Goal: Information Seeking & Learning: Learn about a topic

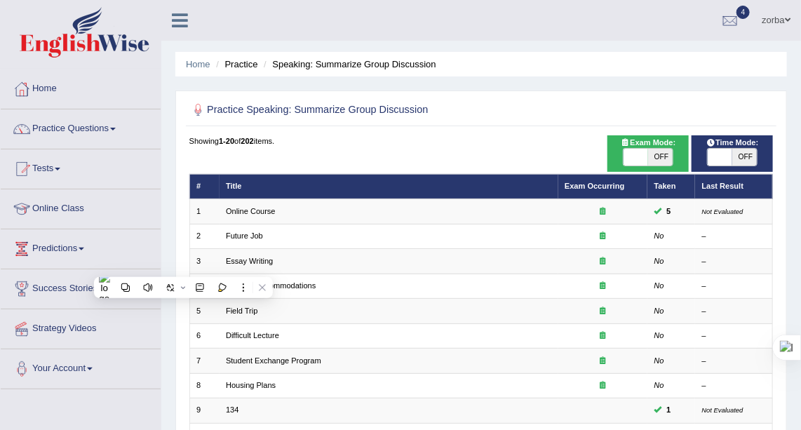
click at [458, 87] on div "Home Practice Speaking: Summarize Group Discussion Practice Speaking: Summarize…" at bounding box center [481, 387] width 640 height 775
drag, startPoint x: 81, startPoint y: 123, endPoint x: 107, endPoint y: 139, distance: 30.0
click at [81, 123] on link "Practice Questions" at bounding box center [81, 126] width 160 height 35
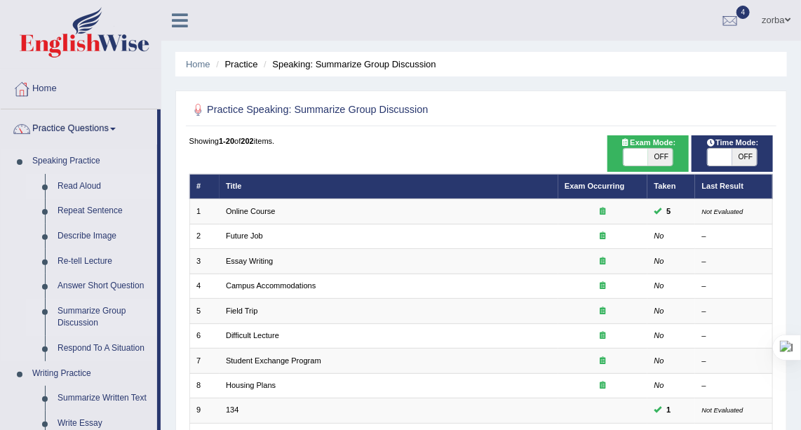
click at [98, 197] on link "Read Aloud" at bounding box center [104, 186] width 106 height 25
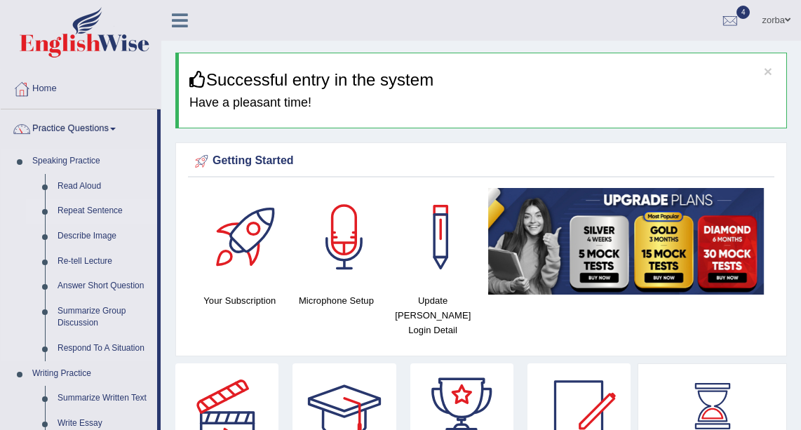
click at [108, 208] on link "Repeat Sentence" at bounding box center [104, 211] width 106 height 25
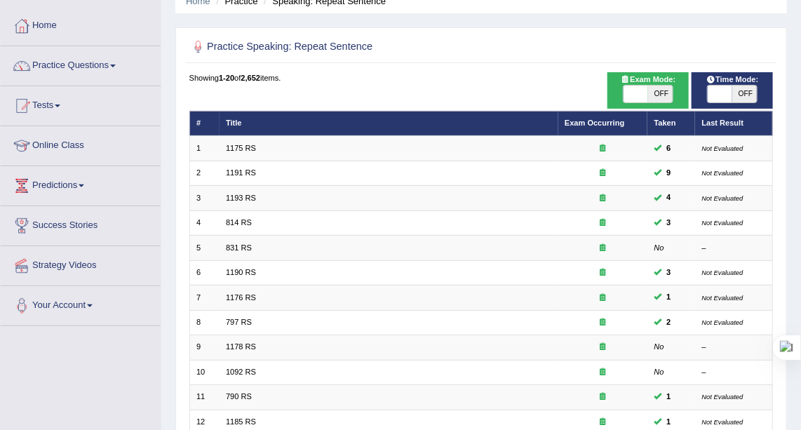
scroll to position [373, 0]
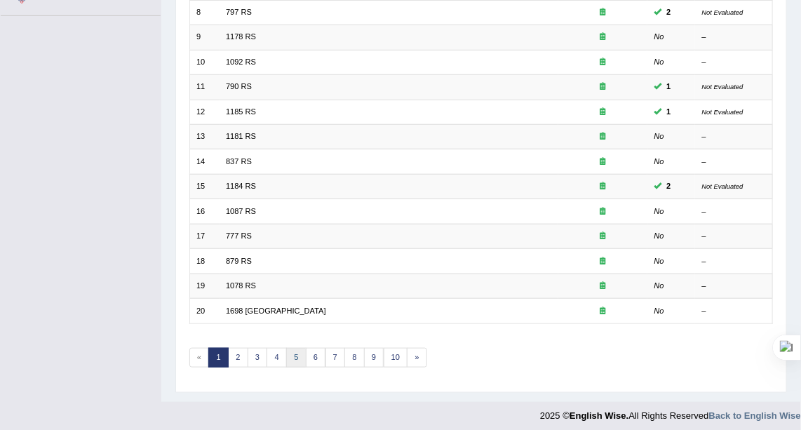
click at [290, 348] on link "5" at bounding box center [296, 358] width 20 height 20
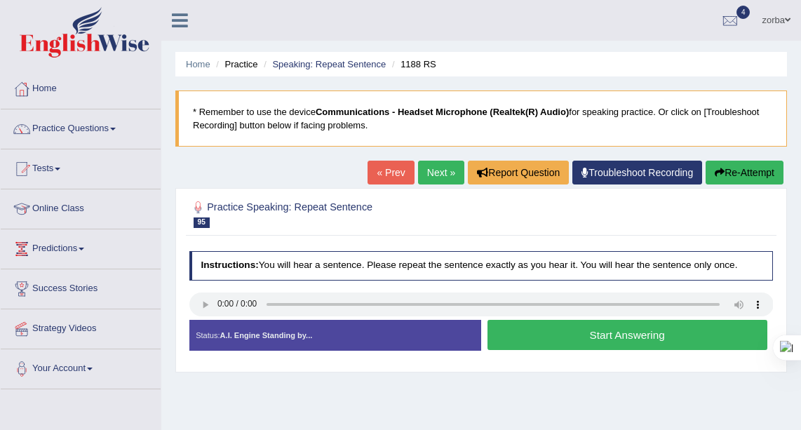
click at [439, 168] on link "Next »" at bounding box center [441, 173] width 46 height 24
click at [386, 168] on link "« Prev" at bounding box center [391, 173] width 46 height 24
click at [474, 220] on h2 "Practice Speaking: Repeat Sentence 96 1508 RS" at bounding box center [370, 213] width 362 height 29
click at [441, 180] on link "Next »" at bounding box center [441, 173] width 46 height 24
click at [447, 173] on link "Next »" at bounding box center [441, 173] width 46 height 24
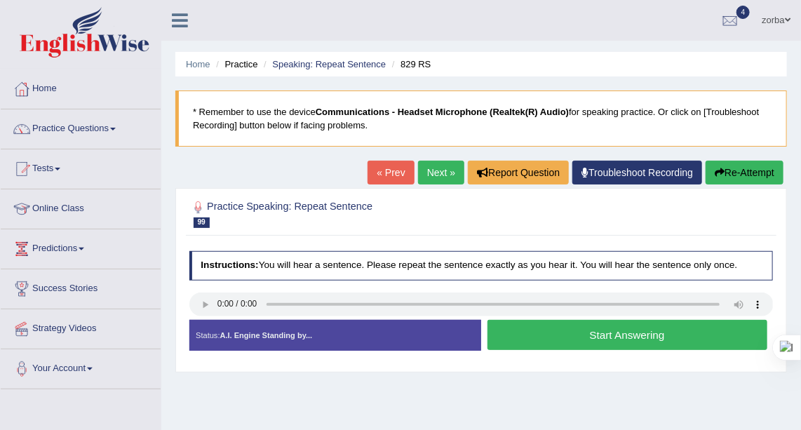
click at [440, 171] on link "Next »" at bounding box center [441, 173] width 46 height 24
click at [441, 167] on link "Next »" at bounding box center [441, 173] width 46 height 24
click at [395, 166] on link "« Prev" at bounding box center [391, 173] width 46 height 24
drag, startPoint x: 395, startPoint y: 169, endPoint x: 408, endPoint y: 184, distance: 19.4
click at [396, 169] on link "« Prev" at bounding box center [391, 173] width 46 height 24
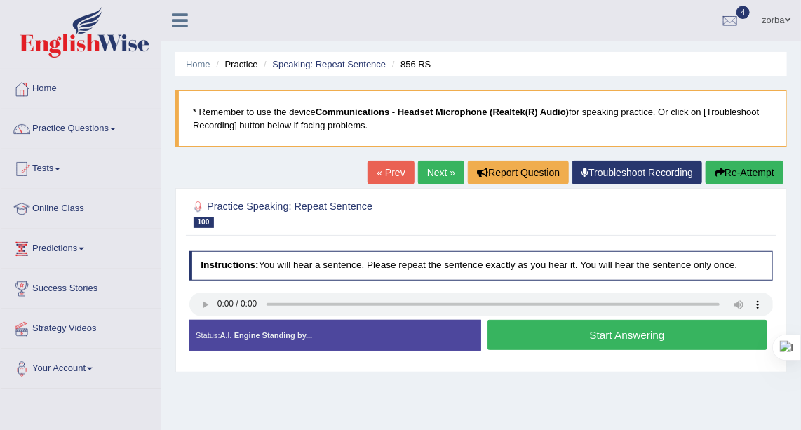
click at [436, 167] on link "Next »" at bounding box center [441, 173] width 46 height 24
drag, startPoint x: 0, startPoint y: 0, endPoint x: 572, endPoint y: 240, distance: 620.1
click at [441, 169] on link "Next »" at bounding box center [441, 173] width 46 height 24
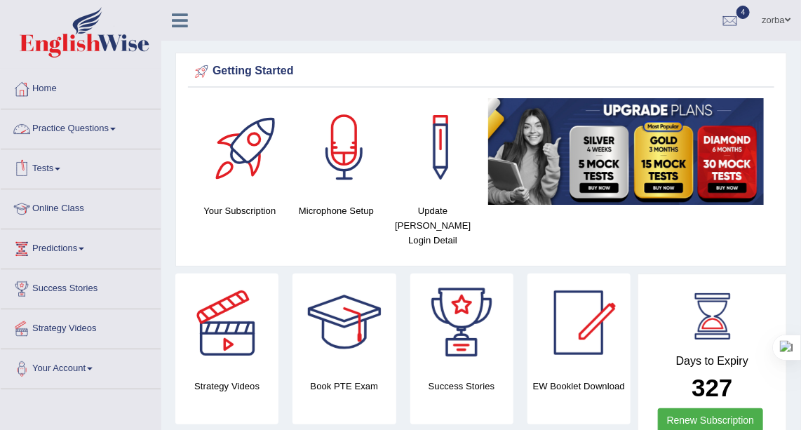
drag, startPoint x: 93, startPoint y: 127, endPoint x: 96, endPoint y: 189, distance: 61.8
click at [93, 126] on link "Practice Questions" at bounding box center [81, 126] width 160 height 35
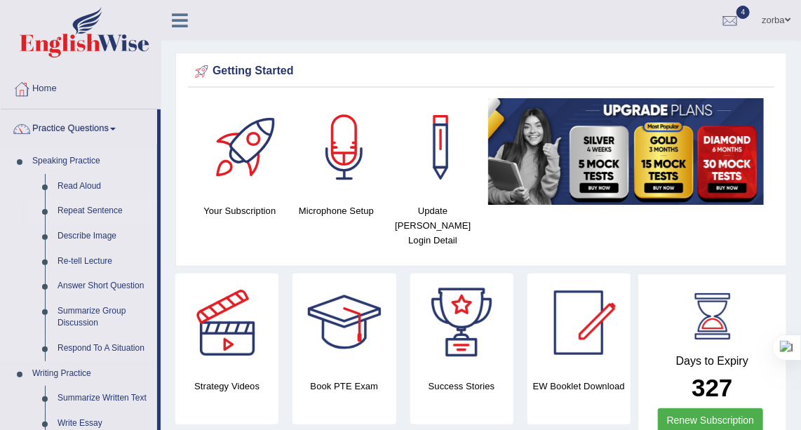
click at [104, 213] on link "Repeat Sentence" at bounding box center [104, 211] width 106 height 25
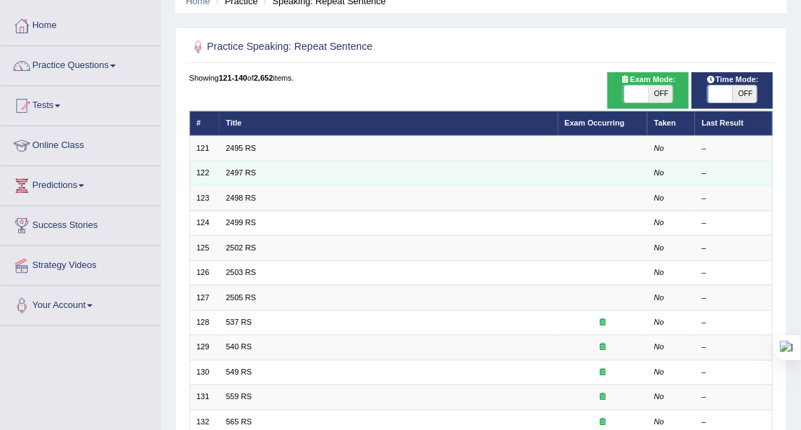
scroll to position [63, 0]
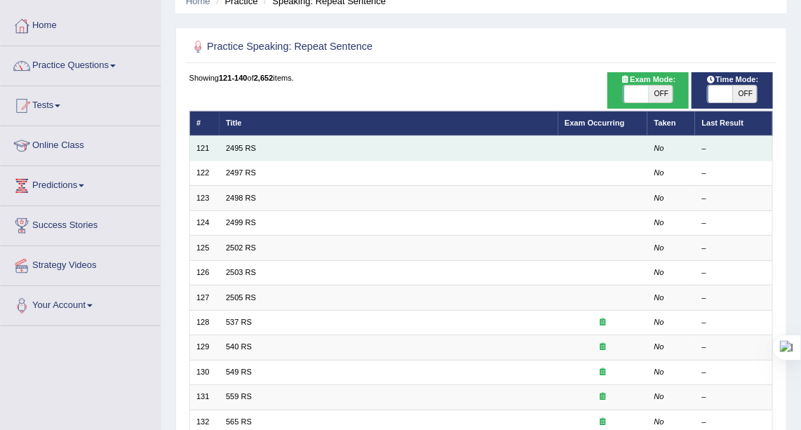
click at [244, 153] on td "2495 RS" at bounding box center [389, 148] width 339 height 25
click at [235, 147] on link "2495 RS" at bounding box center [241, 148] width 30 height 8
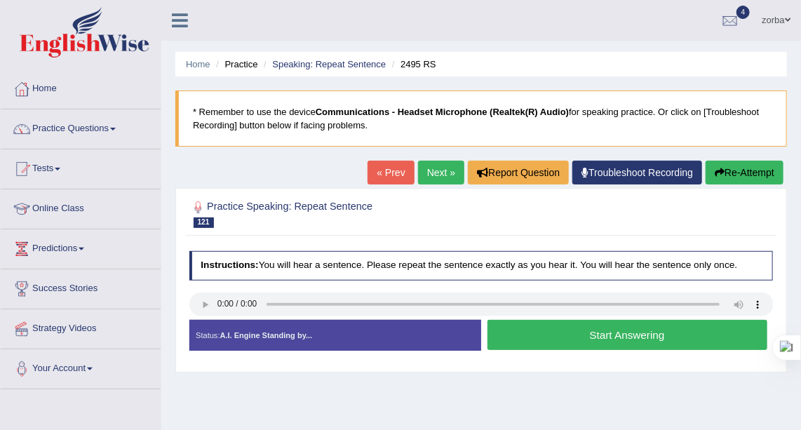
click at [450, 173] on link "Next »" at bounding box center [441, 173] width 46 height 24
click at [437, 174] on link "Next »" at bounding box center [441, 173] width 46 height 24
click at [442, 174] on link "Next »" at bounding box center [441, 173] width 46 height 24
click at [439, 169] on link "Next »" at bounding box center [441, 173] width 46 height 24
click at [446, 175] on link "Next »" at bounding box center [441, 173] width 46 height 24
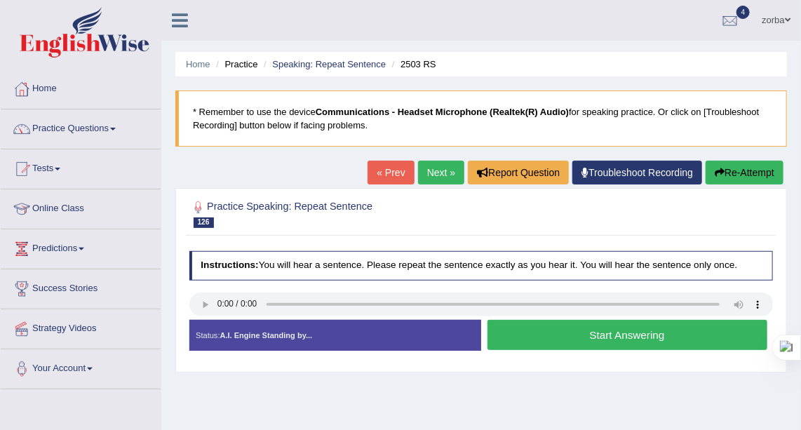
click at [446, 170] on link "Next »" at bounding box center [441, 173] width 46 height 24
click at [448, 172] on link "Next »" at bounding box center [441, 173] width 46 height 24
click at [449, 172] on link "Next »" at bounding box center [441, 173] width 46 height 24
click at [441, 169] on link "Next »" at bounding box center [441, 173] width 46 height 24
click at [442, 177] on link "Next »" at bounding box center [441, 173] width 46 height 24
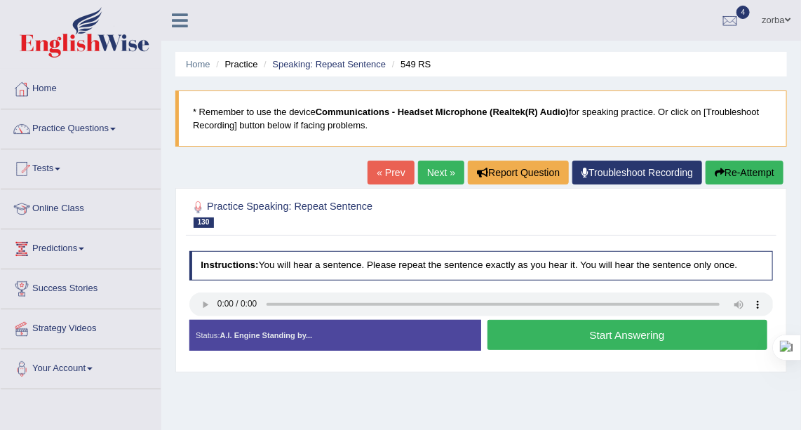
drag, startPoint x: 480, startPoint y: 368, endPoint x: 466, endPoint y: 329, distance: 41.1
click at [480, 368] on div "Practice Speaking: Repeat Sentence 130 549 RS Instructions: You will hear a sen…" at bounding box center [481, 280] width 612 height 185
click at [453, 175] on link "Next »" at bounding box center [441, 173] width 46 height 24
drag, startPoint x: 454, startPoint y: 173, endPoint x: 462, endPoint y: 185, distance: 14.2
click at [454, 173] on link "Next »" at bounding box center [441, 173] width 46 height 24
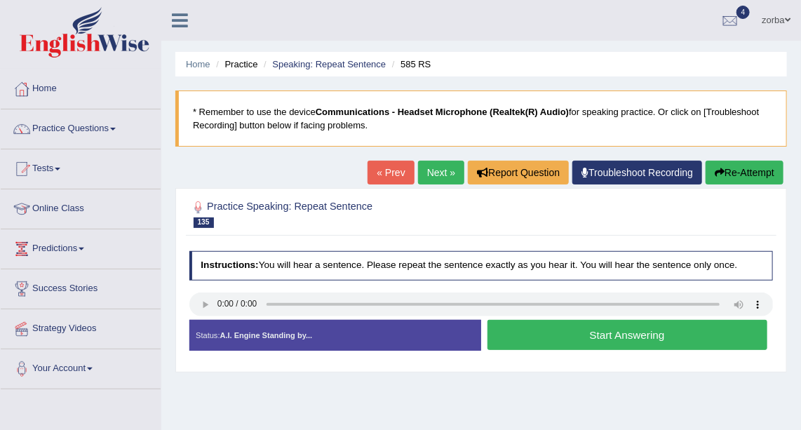
click at [441, 171] on link "Next »" at bounding box center [441, 173] width 46 height 24
drag, startPoint x: 437, startPoint y: 165, endPoint x: 460, endPoint y: 227, distance: 65.9
click at [438, 165] on link "Next »" at bounding box center [441, 173] width 46 height 24
click at [443, 173] on link "Next »" at bounding box center [441, 173] width 46 height 24
click at [431, 178] on link "Next »" at bounding box center [441, 173] width 46 height 24
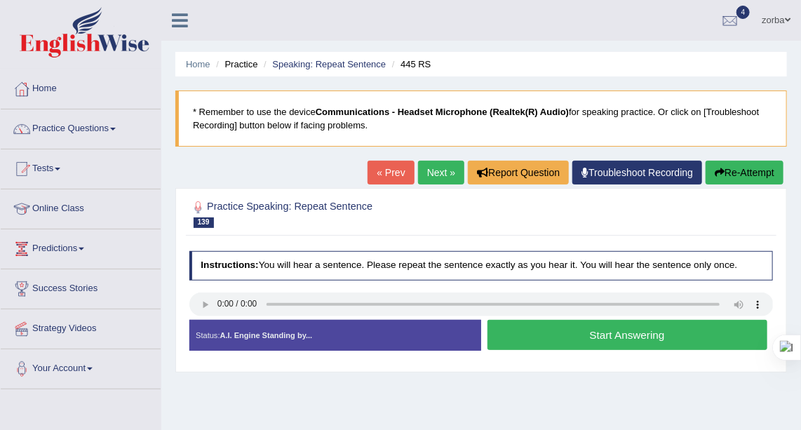
click at [446, 170] on link "Next »" at bounding box center [441, 173] width 46 height 24
click at [433, 172] on link "Next »" at bounding box center [441, 173] width 46 height 24
click at [449, 179] on link "Next »" at bounding box center [441, 173] width 46 height 24
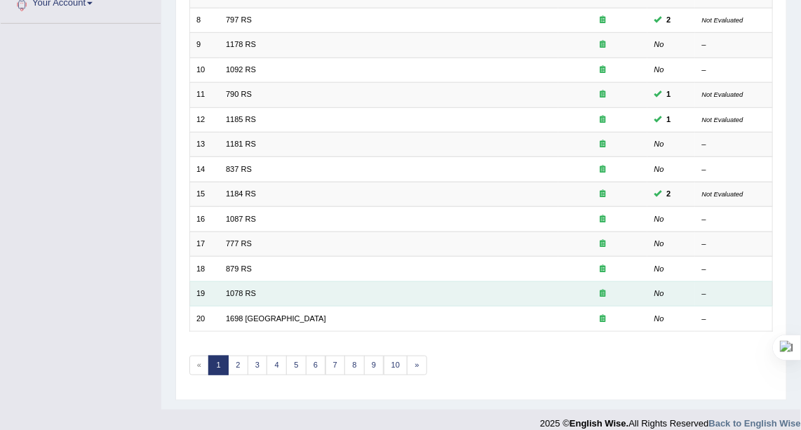
scroll to position [373, 0]
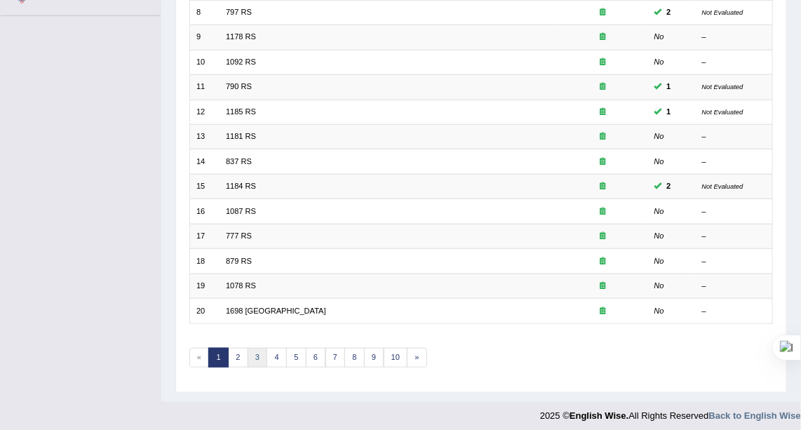
click at [250, 352] on link "3" at bounding box center [258, 358] width 20 height 20
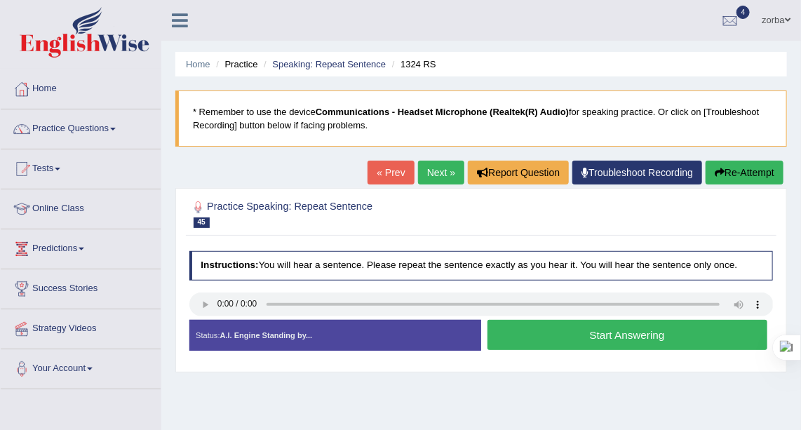
click at [453, 166] on link "Next »" at bounding box center [441, 173] width 46 height 24
click at [435, 171] on link "Next »" at bounding box center [441, 173] width 46 height 24
click at [647, 337] on button "Start Answering" at bounding box center [628, 335] width 280 height 30
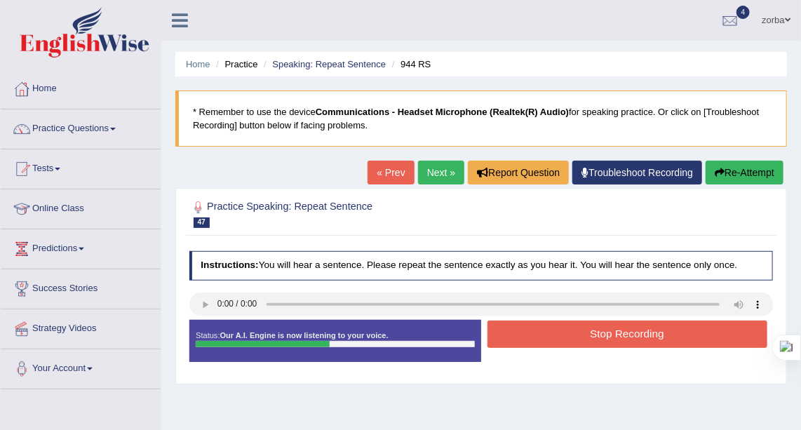
click at [597, 329] on button "Stop Recording" at bounding box center [628, 334] width 280 height 27
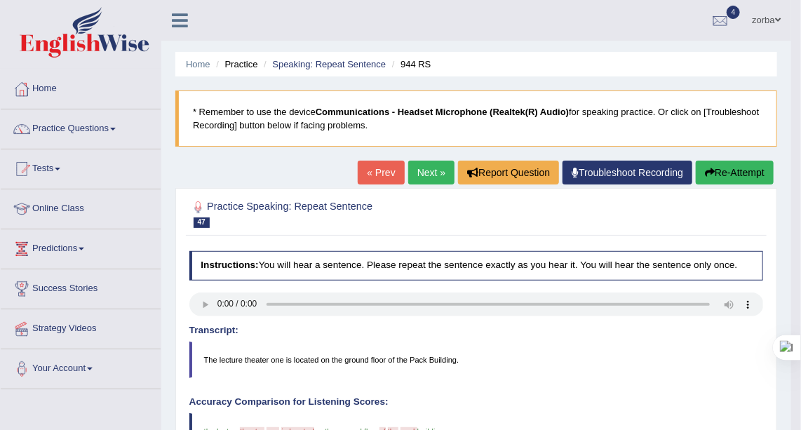
click at [727, 174] on button "Re-Attempt" at bounding box center [735, 173] width 78 height 24
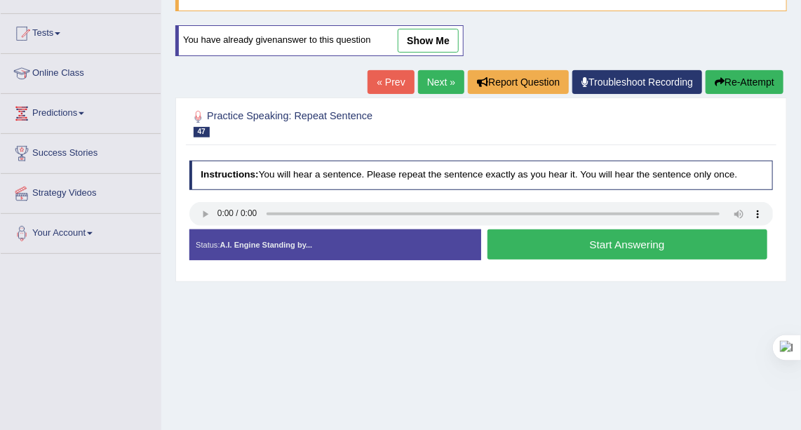
scroll to position [63, 0]
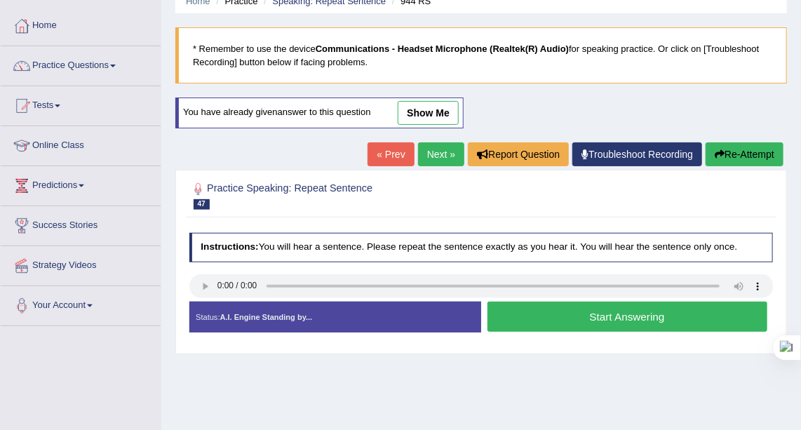
click at [655, 360] on div "Home Practice Speaking: Repeat Sentence 944 RS * Remember to use the device Com…" at bounding box center [481, 288] width 640 height 702
click at [659, 327] on button "Start Answering" at bounding box center [628, 317] width 280 height 30
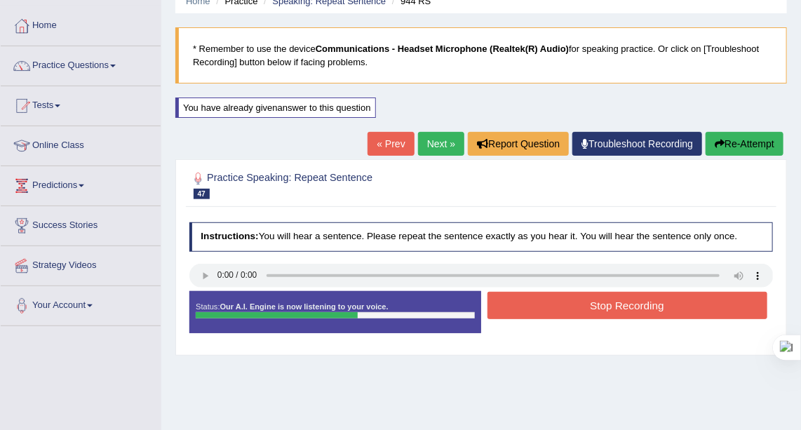
drag, startPoint x: 668, startPoint y: 302, endPoint x: 707, endPoint y: 316, distance: 41.1
click at [668, 302] on button "Stop Recording" at bounding box center [628, 305] width 280 height 27
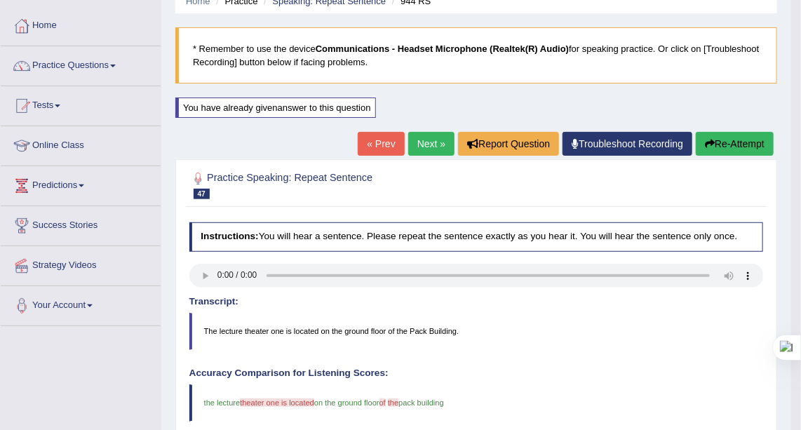
drag, startPoint x: 744, startPoint y: 134, endPoint x: 750, endPoint y: 163, distance: 29.3
click at [743, 134] on button "Re-Attempt" at bounding box center [735, 144] width 78 height 24
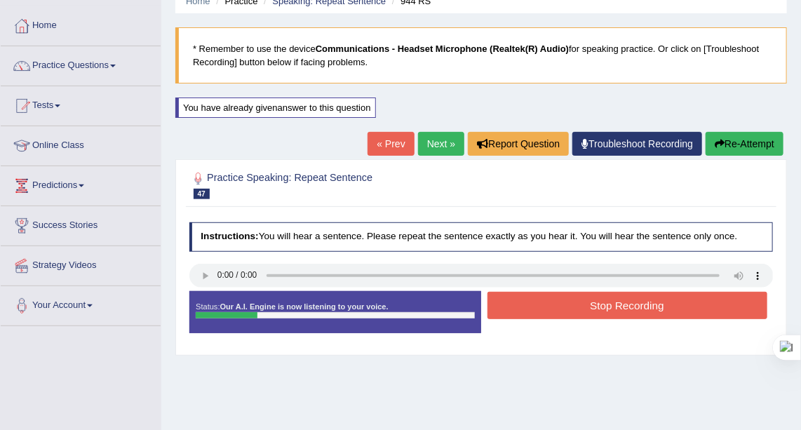
click at [681, 298] on button "Stop Recording" at bounding box center [628, 305] width 280 height 27
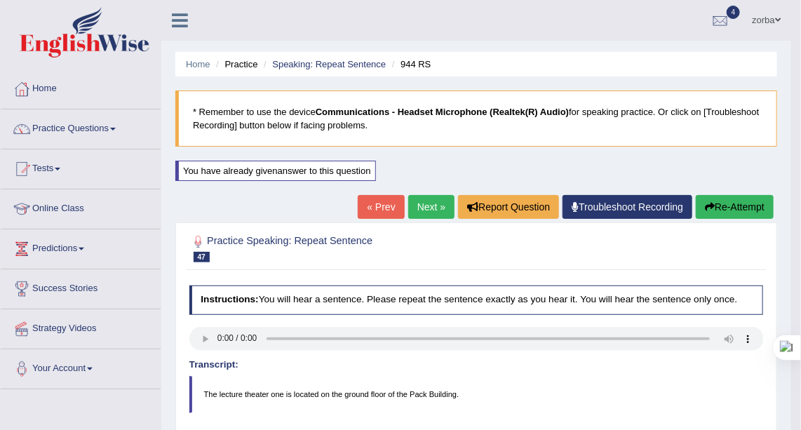
click at [744, 215] on button "Re-Attempt" at bounding box center [735, 207] width 78 height 24
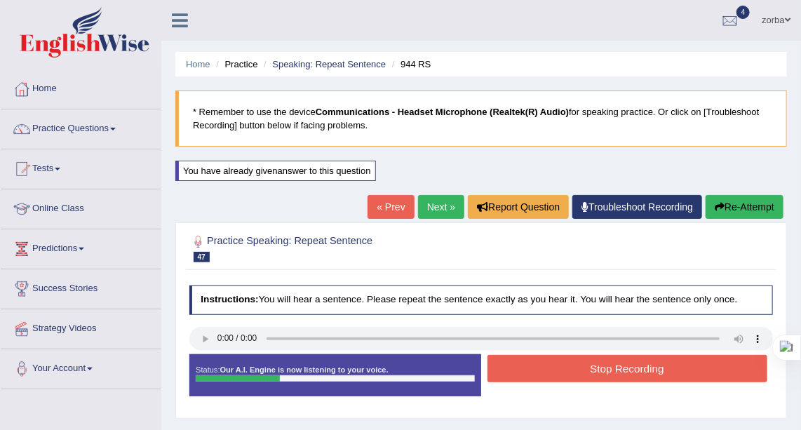
click at [641, 368] on button "Stop Recording" at bounding box center [628, 368] width 280 height 27
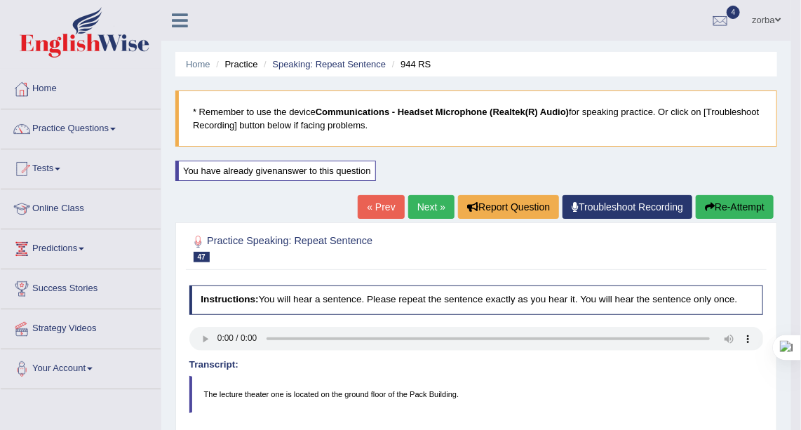
click at [726, 198] on button "Re-Attempt" at bounding box center [735, 207] width 78 height 24
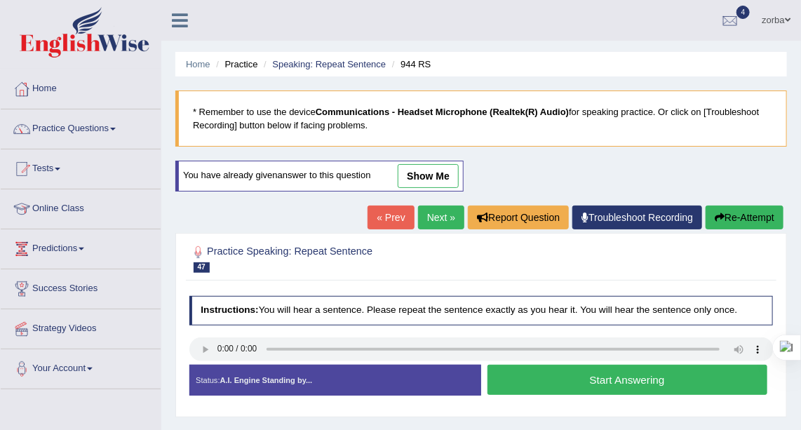
drag, startPoint x: 629, startPoint y: 378, endPoint x: 620, endPoint y: 381, distance: 10.2
click at [627, 381] on button "Start Answering" at bounding box center [628, 380] width 280 height 30
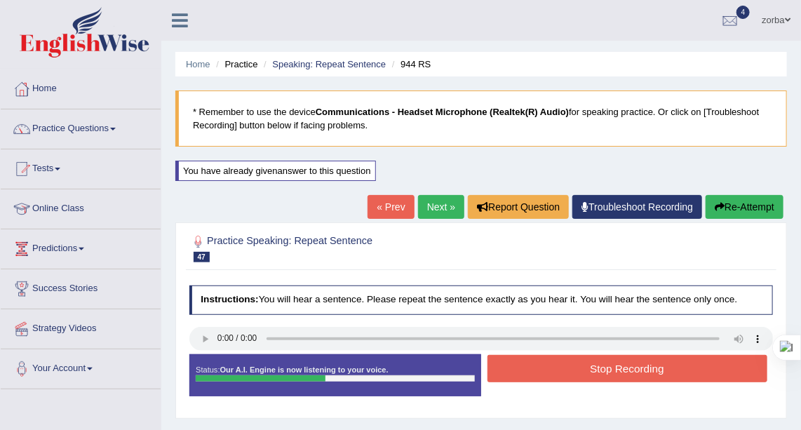
click at [634, 366] on button "Stop Recording" at bounding box center [628, 368] width 280 height 27
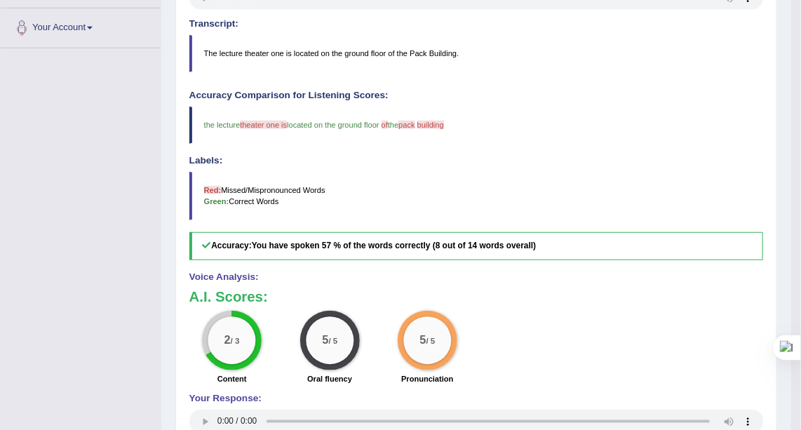
scroll to position [446, 0]
